Goal: Information Seeking & Learning: Learn about a topic

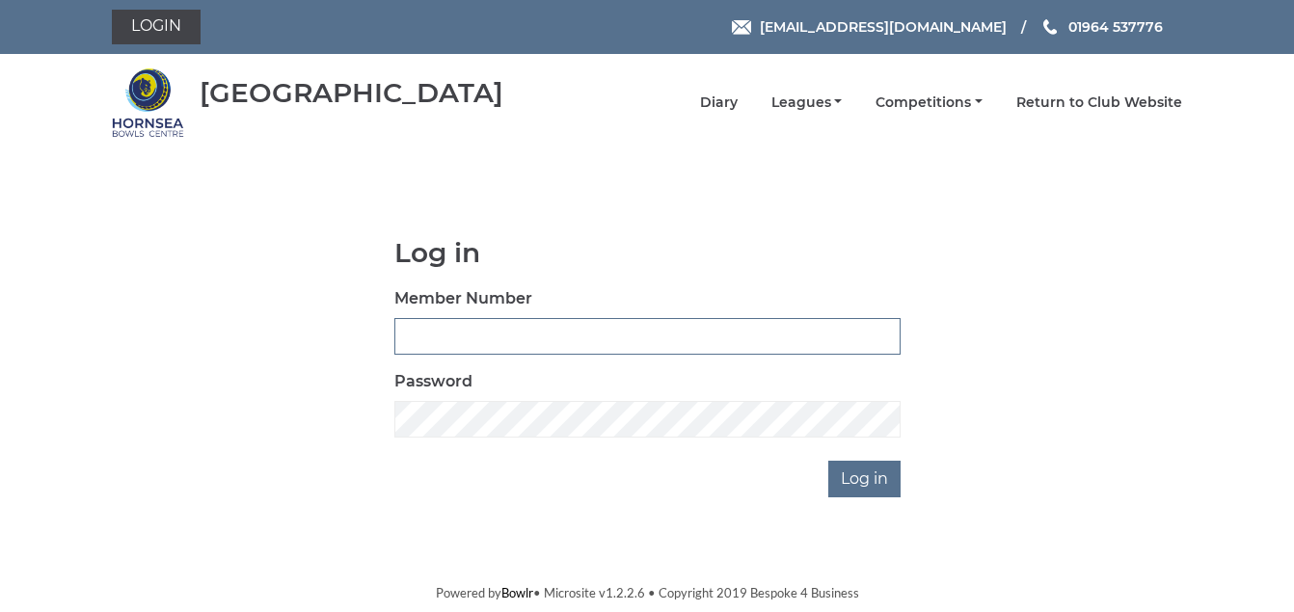
type input "1088"
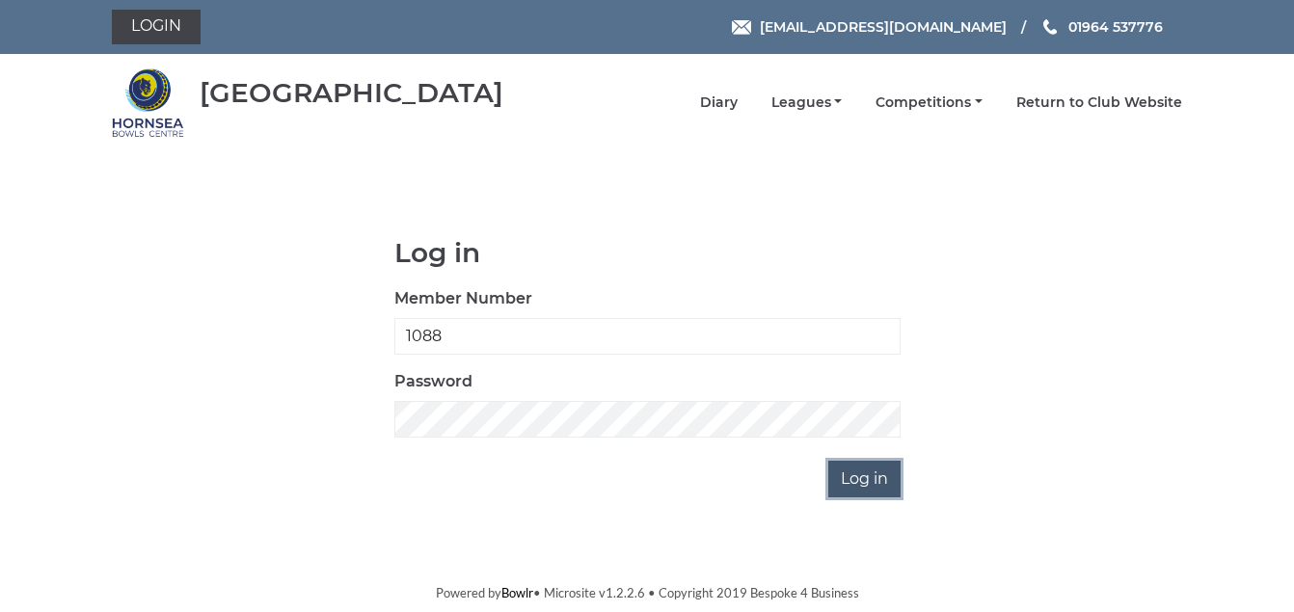
drag, startPoint x: 0, startPoint y: 0, endPoint x: 876, endPoint y: 480, distance: 998.8
click at [876, 480] on input "Log in" at bounding box center [864, 479] width 72 height 37
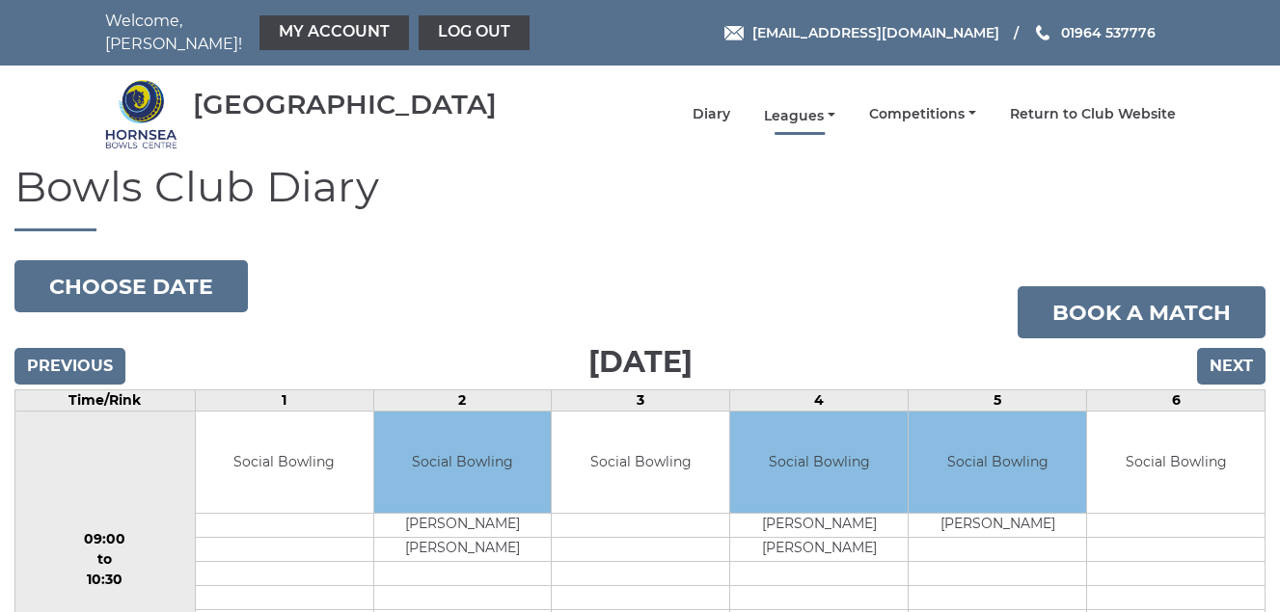
click at [804, 116] on link "Leagues" at bounding box center [799, 116] width 71 height 18
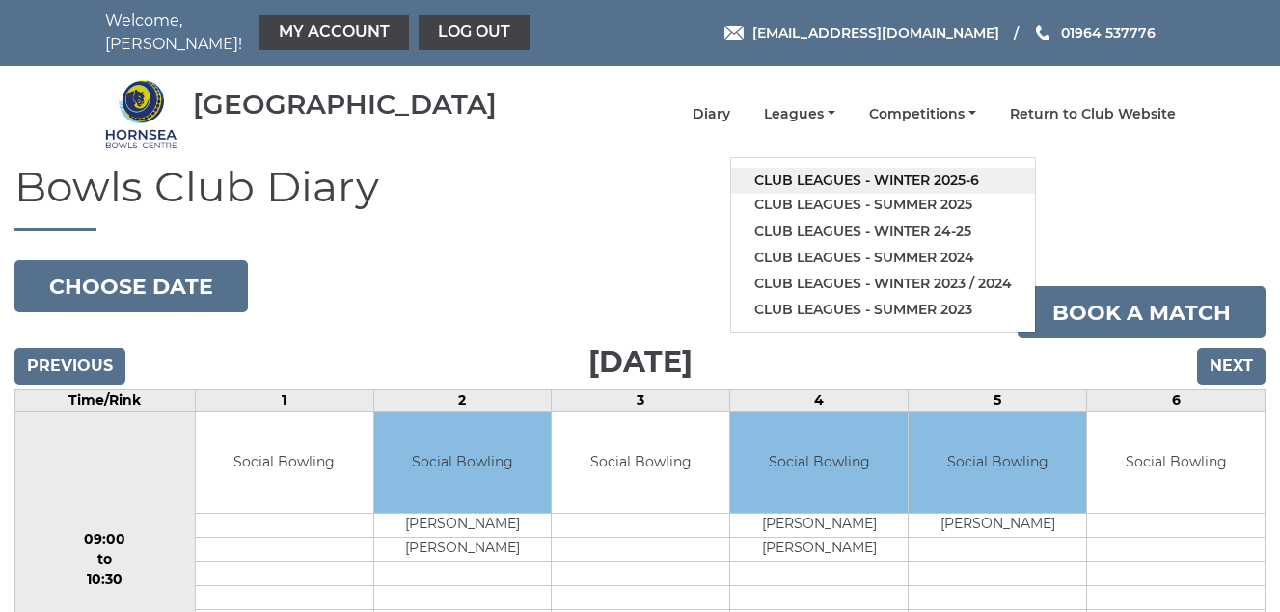
click at [808, 178] on link "Club leagues - Winter 2025-6" at bounding box center [883, 181] width 304 height 26
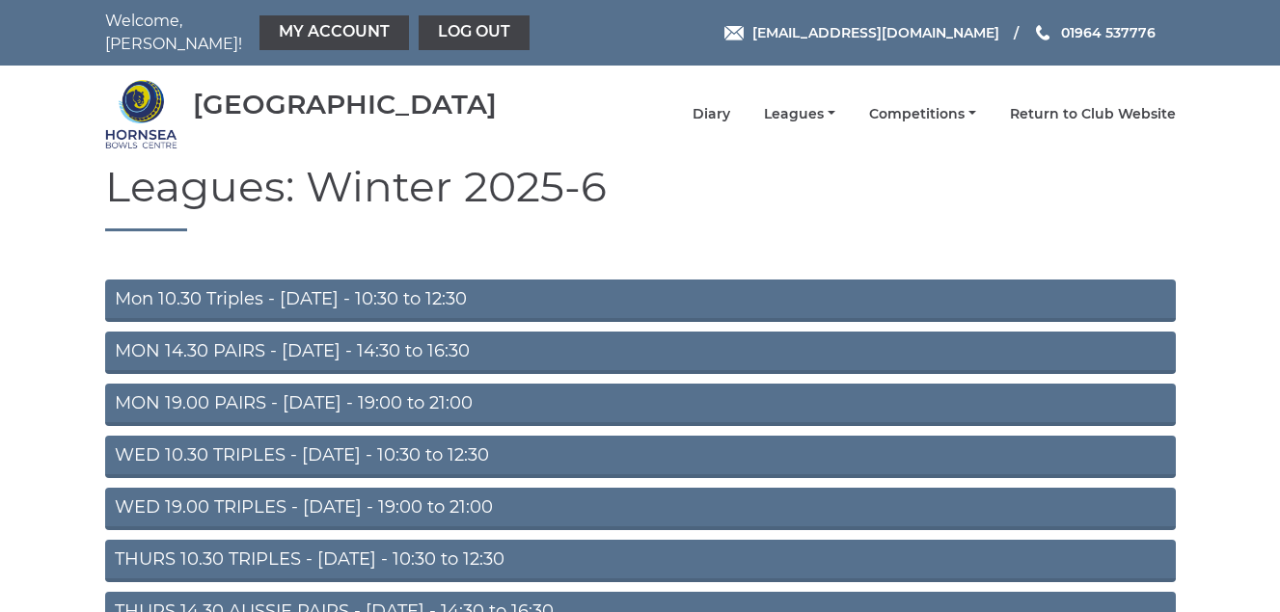
scroll to position [270, 0]
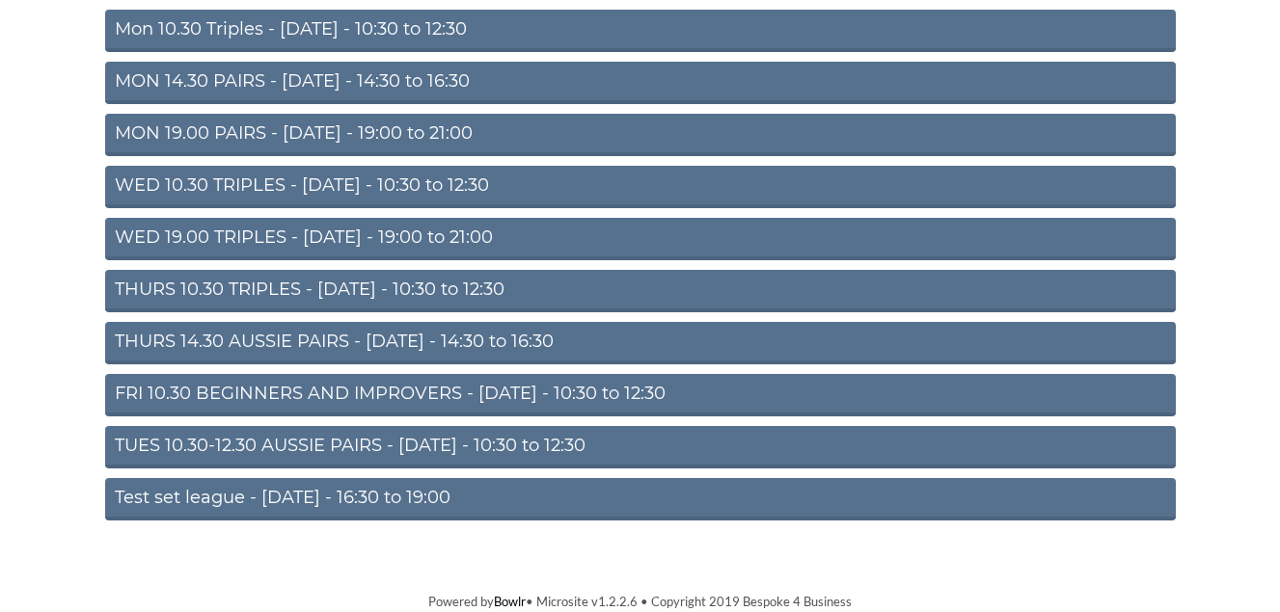
click at [334, 446] on link "TUES 10.30-12.30 AUSSIE PAIRS - Tuesday - 10:30 to 12:30" at bounding box center [640, 447] width 1071 height 42
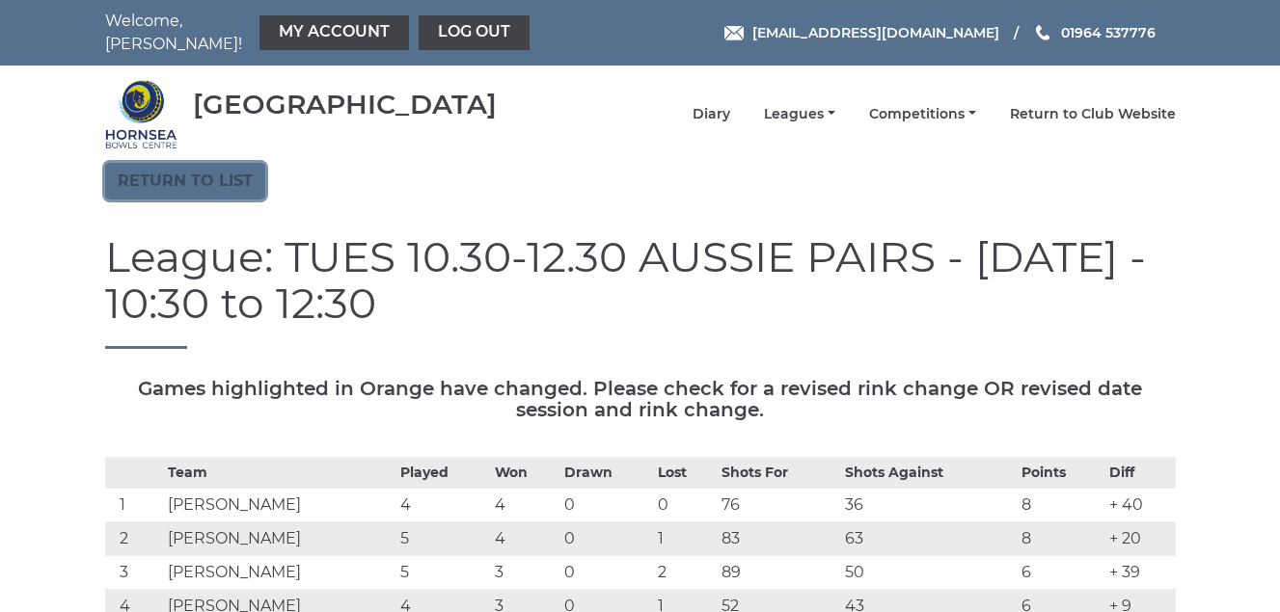
click at [181, 180] on link "Return to list" at bounding box center [185, 181] width 160 height 37
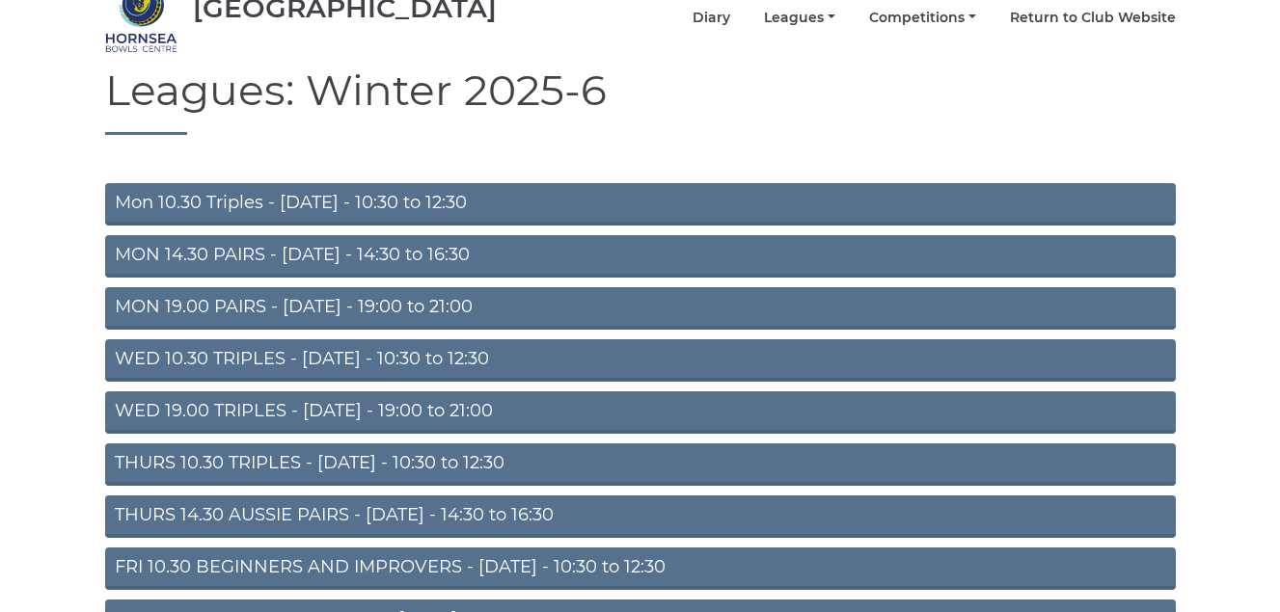
scroll to position [193, 0]
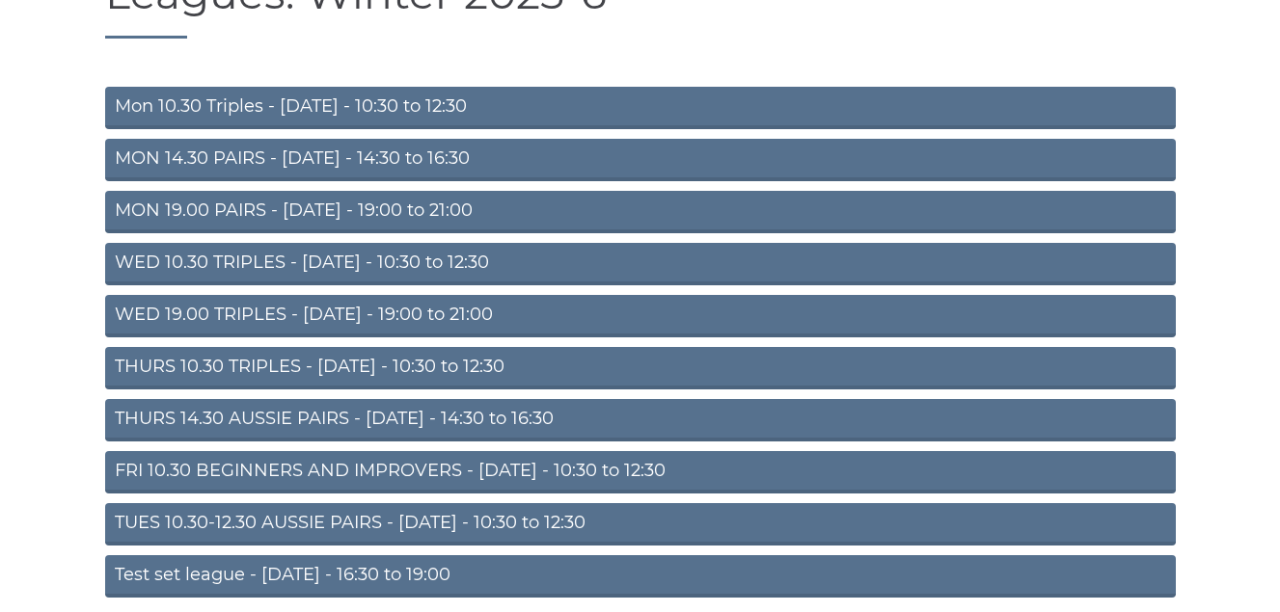
click at [369, 260] on link "WED 10.30 TRIPLES - [DATE] - 10:30 to 12:30" at bounding box center [640, 264] width 1071 height 42
